Goal: Information Seeking & Learning: Learn about a topic

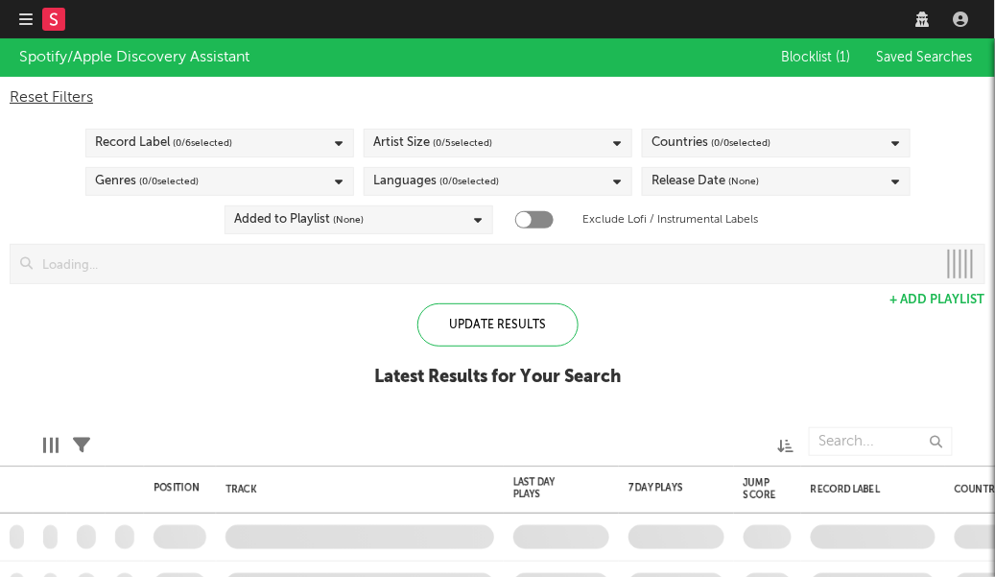
checkbox input "true"
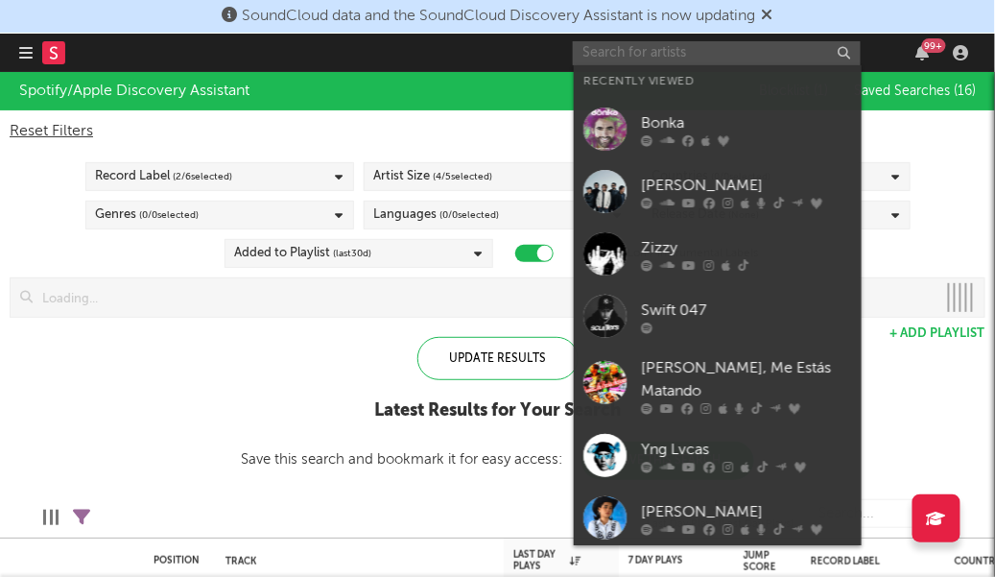
click at [774, 58] on input "text" at bounding box center [717, 53] width 288 height 24
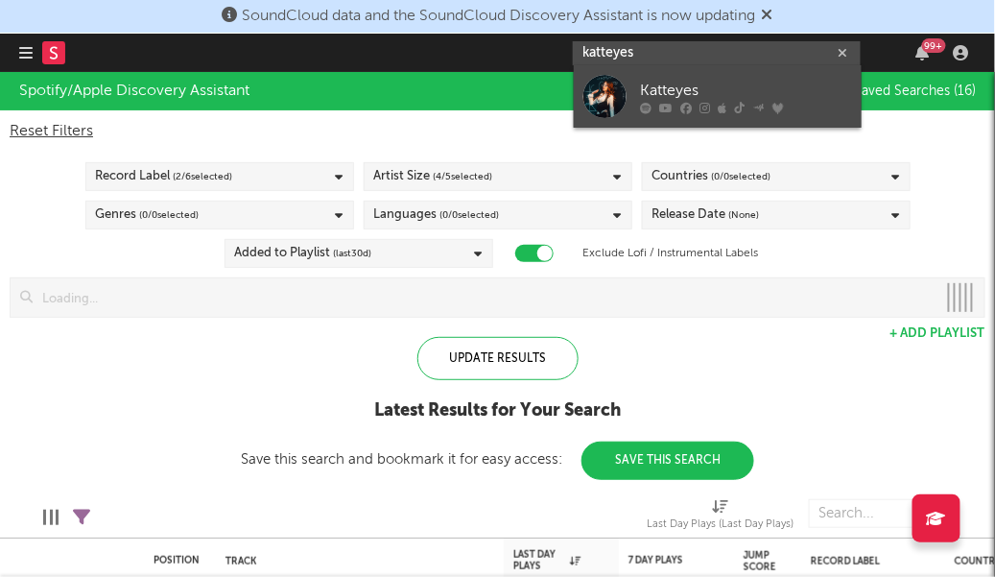
type input "katteyes"
click at [742, 84] on div "Katteyes" at bounding box center [746, 91] width 211 height 23
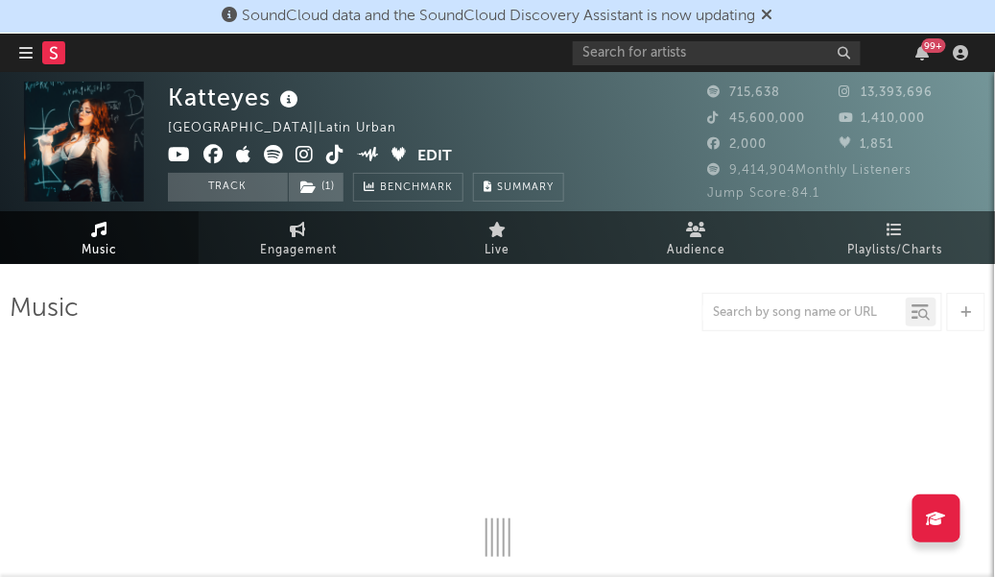
select select "6m"
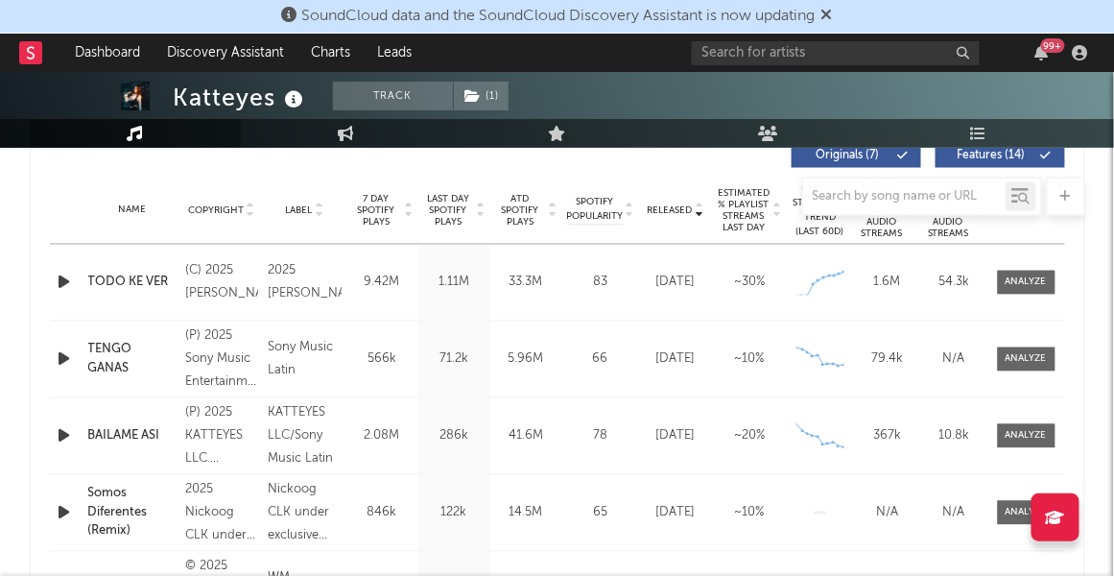
scroll to position [746, 0]
click at [482, 213] on div at bounding box center [558, 197] width 1056 height 38
click at [480, 218] on icon at bounding box center [481, 217] width 10 height 8
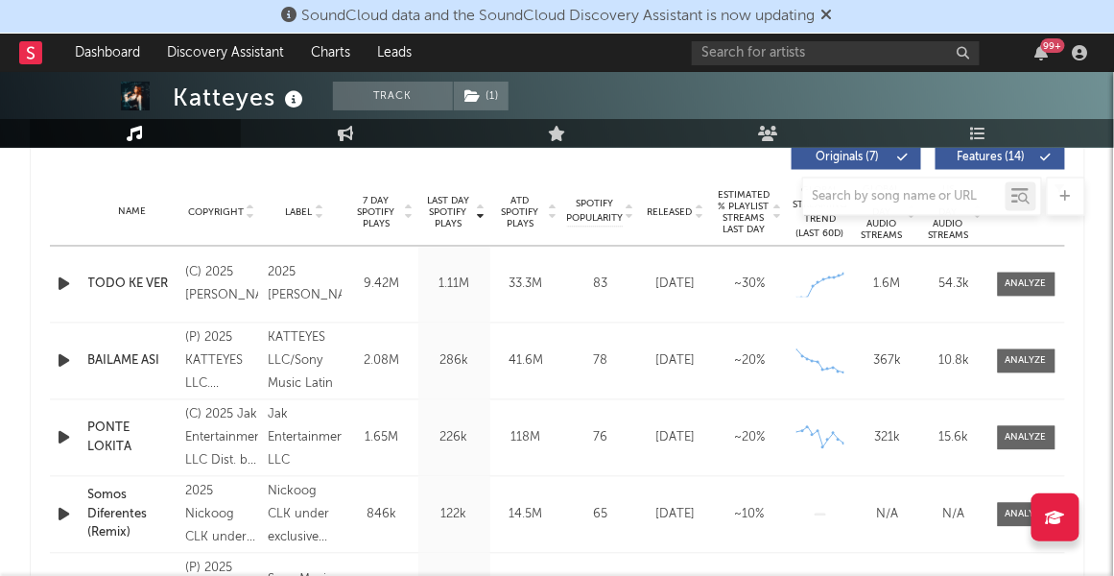
click at [480, 218] on icon at bounding box center [481, 217] width 10 height 8
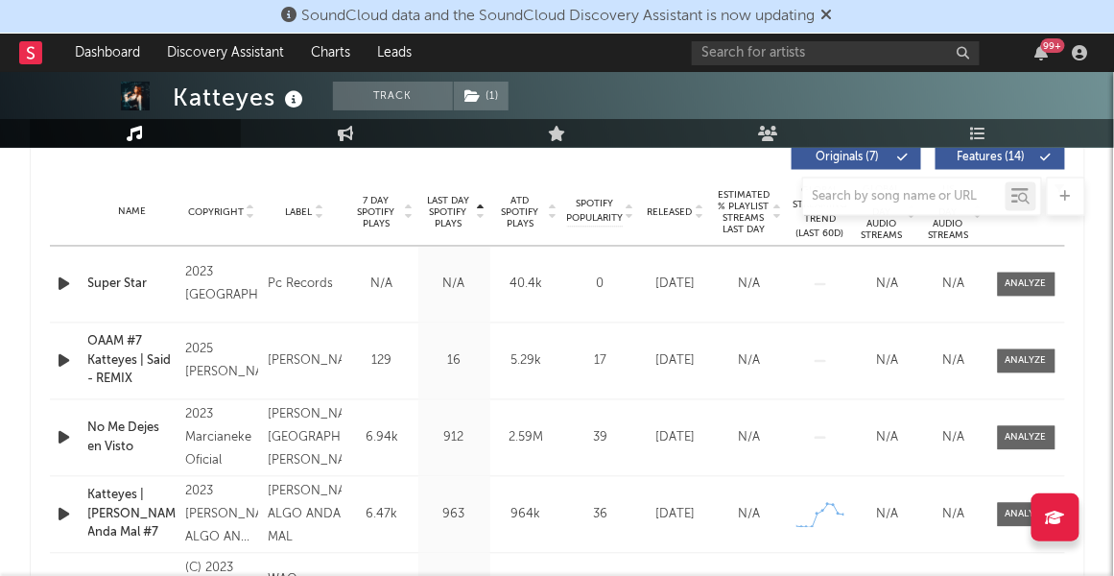
click at [480, 218] on icon at bounding box center [481, 217] width 10 height 8
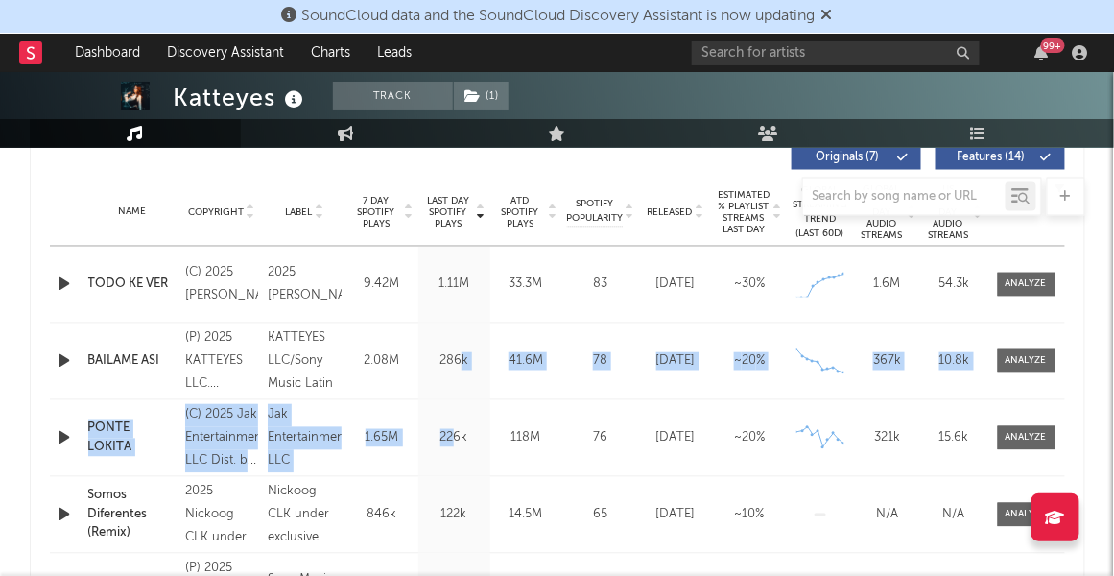
drag, startPoint x: 462, startPoint y: 357, endPoint x: 454, endPoint y: 433, distance: 76.2
click at [454, 433] on div "Name TODO KE VER Copyright (C) 2025 [PERSON_NAME] Label 2025 [PERSON_NAME] Albu…" at bounding box center [557, 439] width 1015 height 384
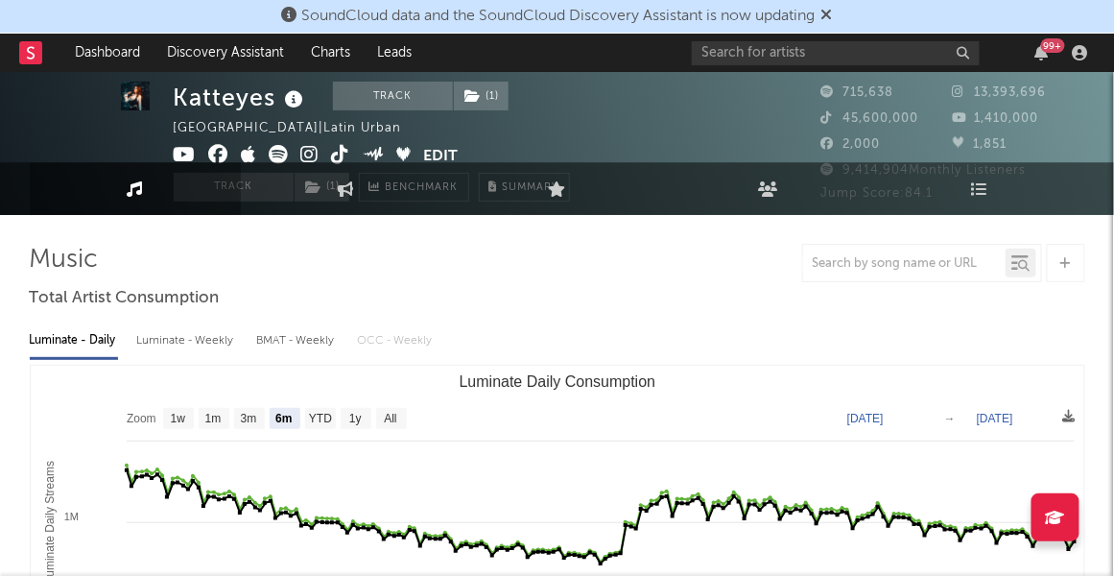
scroll to position [0, 0]
